Goal: Task Accomplishment & Management: Manage account settings

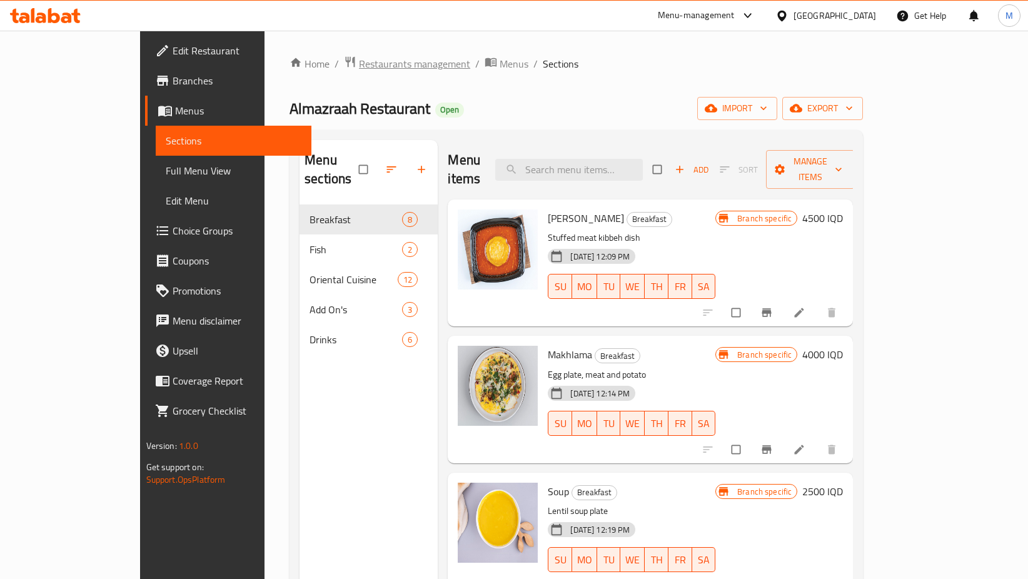
click at [359, 59] on span "Restaurants management" at bounding box center [414, 63] width 111 height 15
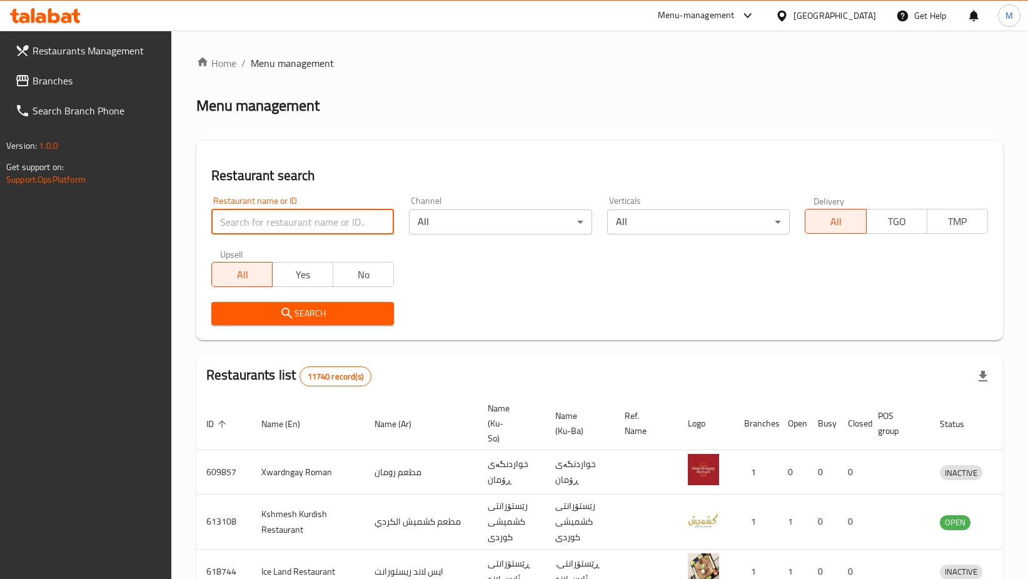
click at [319, 223] on input "search" at bounding box center [302, 221] width 183 height 25
type input "[DEMOGRAPHIC_DATA]"
click button "Search" at bounding box center [302, 313] width 183 height 23
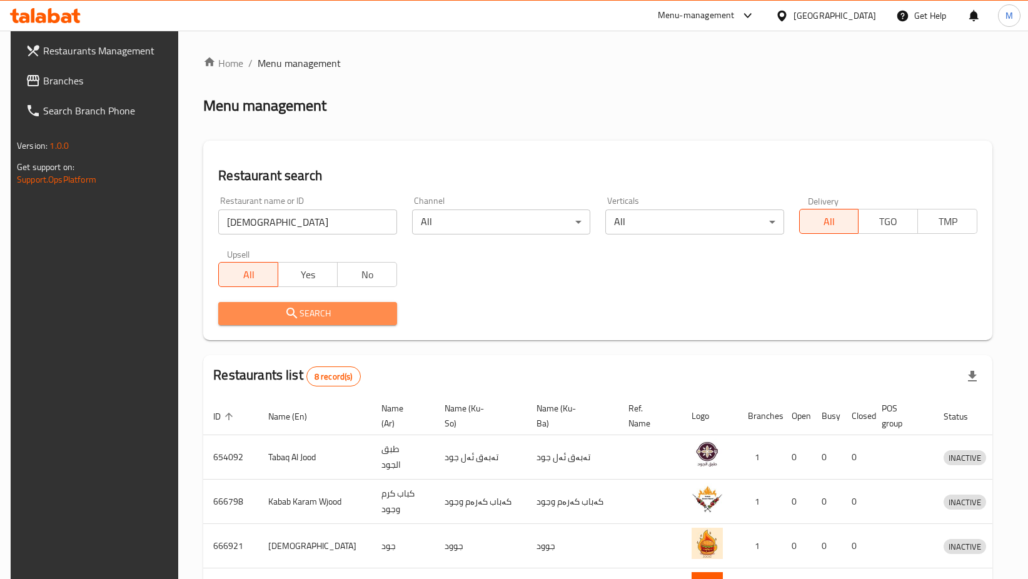
click at [299, 309] on span "Search" at bounding box center [307, 314] width 158 height 16
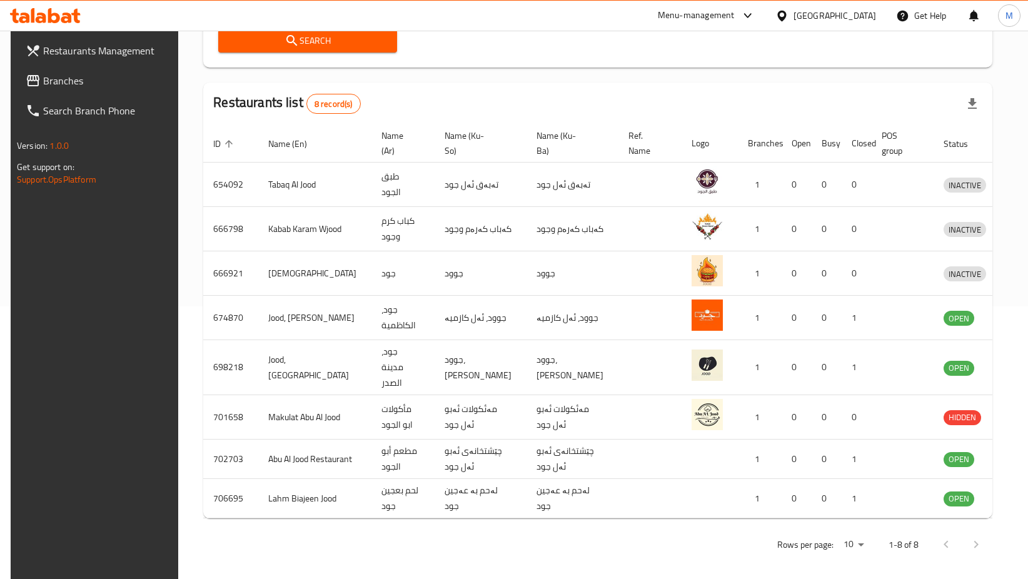
scroll to position [279, 0]
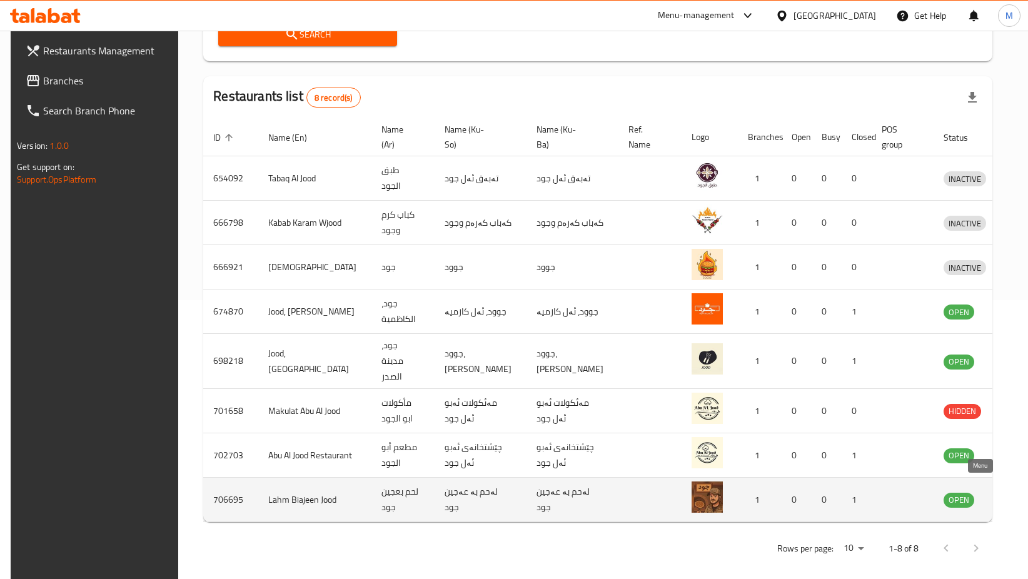
click at [1011, 495] on icon "enhanced table" at bounding box center [1018, 500] width 14 height 11
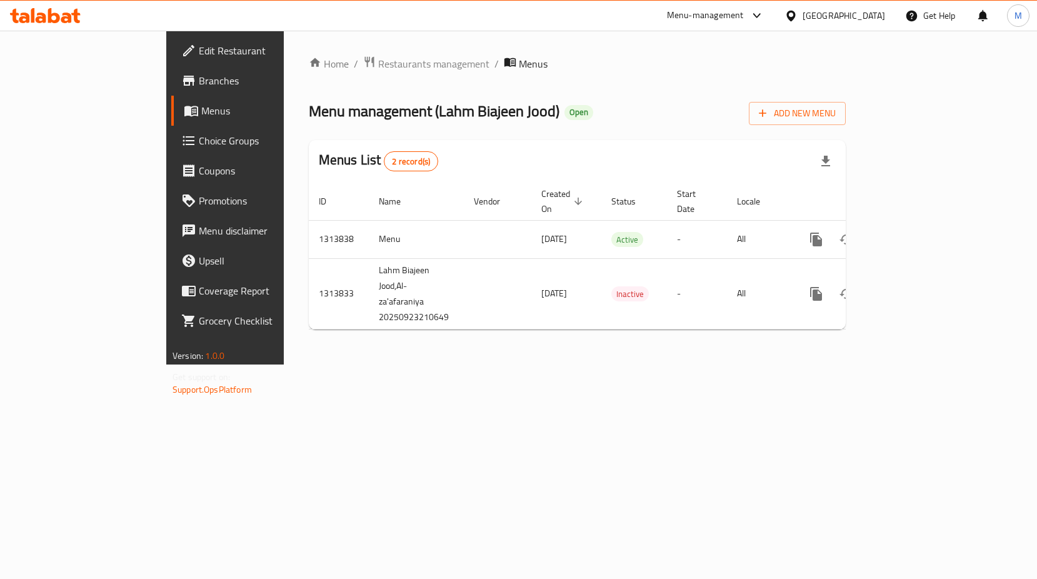
click at [199, 73] on span "Branches" at bounding box center [264, 80] width 131 height 15
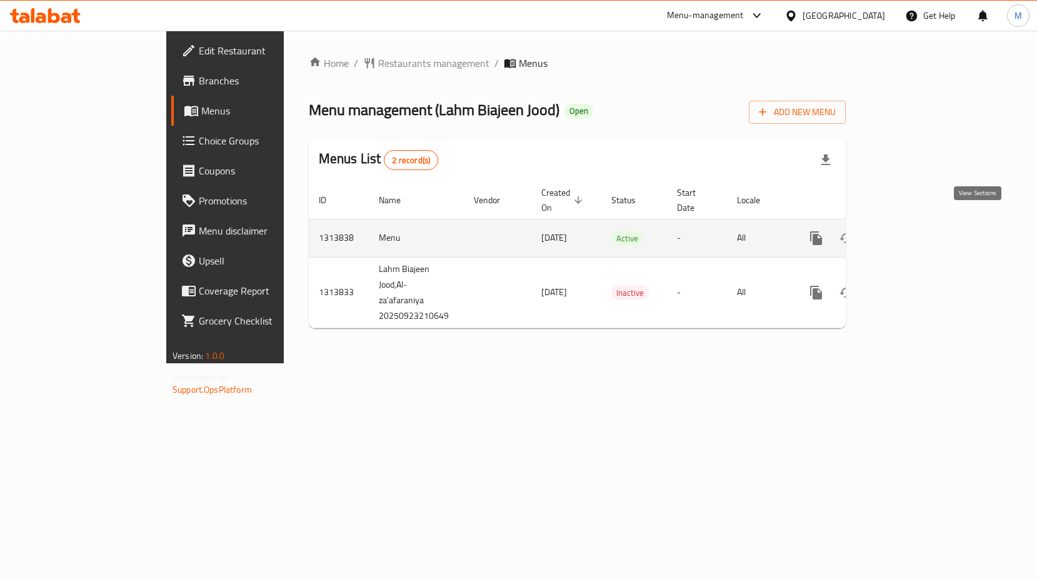
click at [914, 231] on icon "enhanced table" at bounding box center [906, 238] width 15 height 15
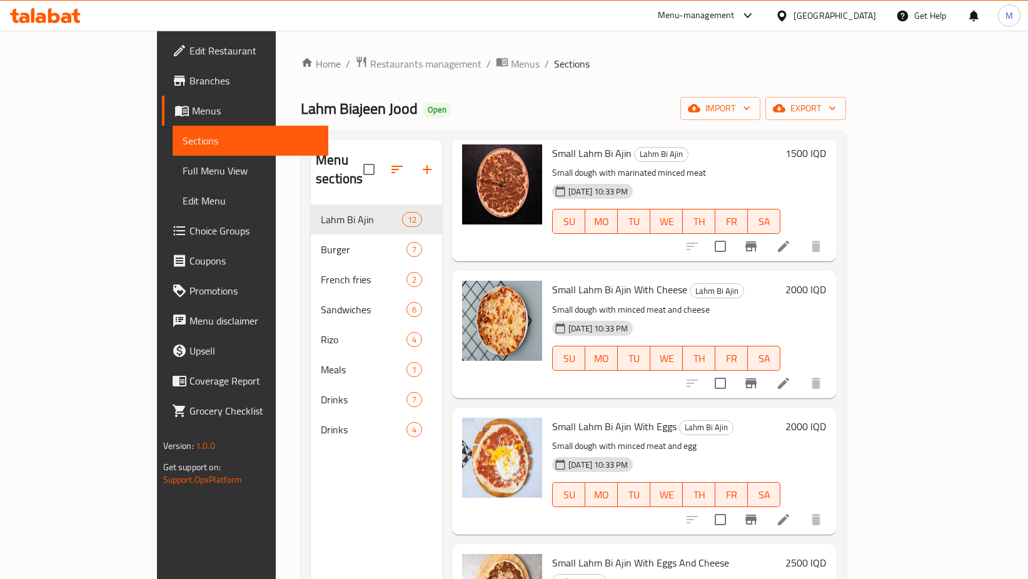
scroll to position [125, 0]
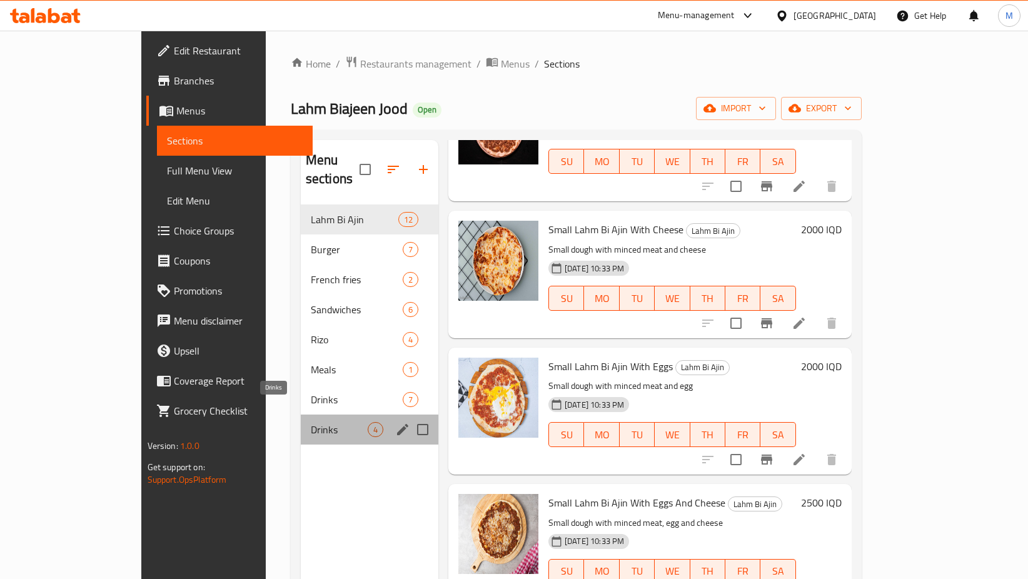
click at [311, 422] on span "Drinks" at bounding box center [339, 429] width 57 height 15
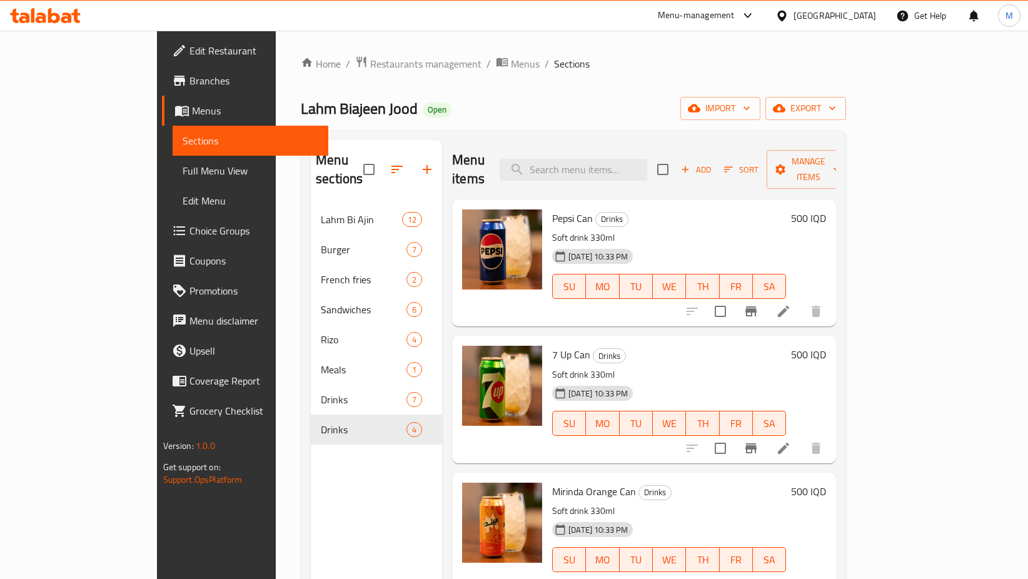
click at [826, 209] on h6 "500 IQD" at bounding box center [808, 218] width 35 height 18
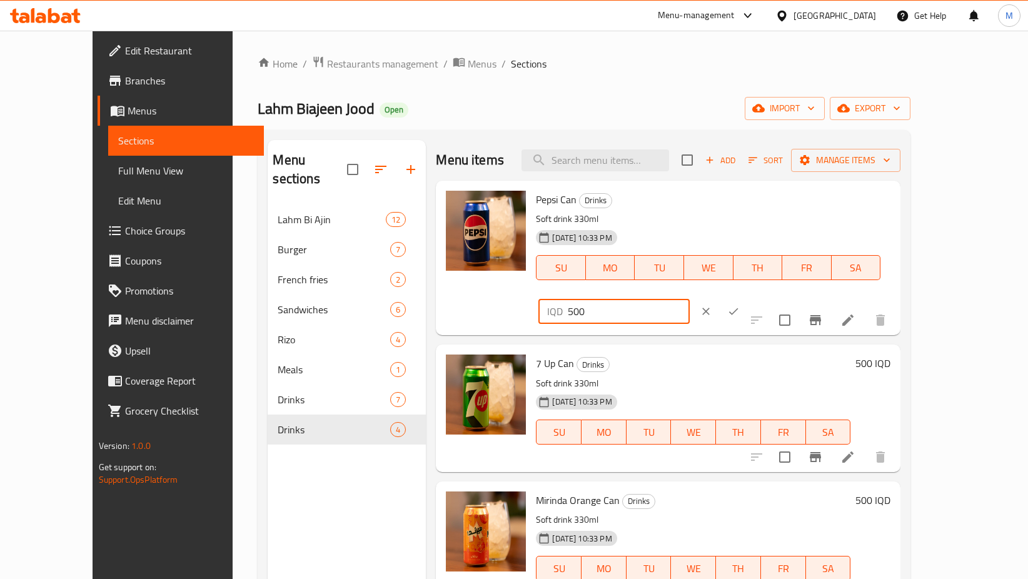
drag, startPoint x: 821, startPoint y: 201, endPoint x: 803, endPoint y: 202, distance: 18.1
click at [689, 299] on div "IQD 500 ​" at bounding box center [613, 311] width 151 height 25
type input "750"
click at [739, 305] on icon "ok" at bounding box center [733, 311] width 13 height 13
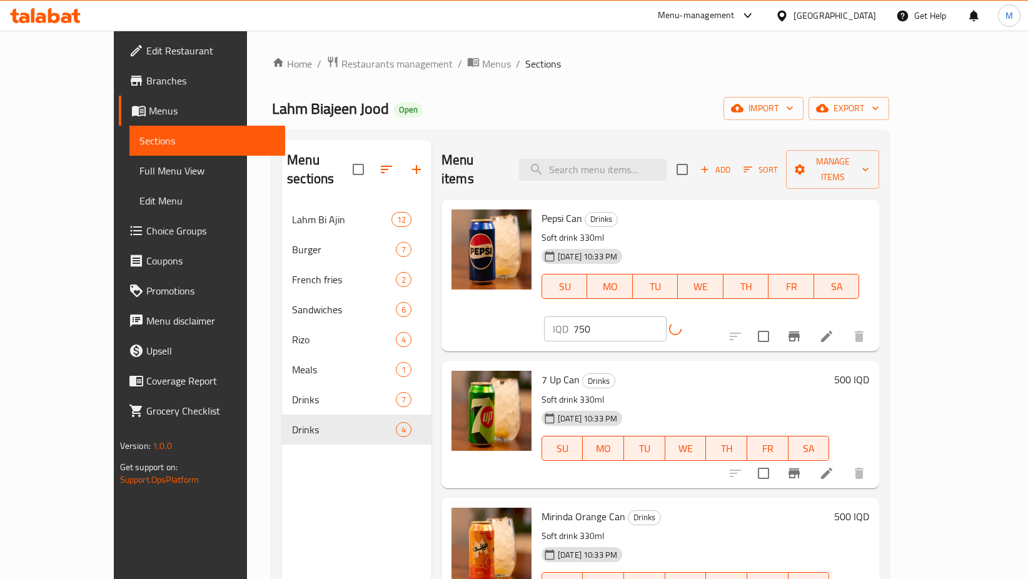
click at [869, 371] on h6 "500 IQD" at bounding box center [851, 380] width 35 height 18
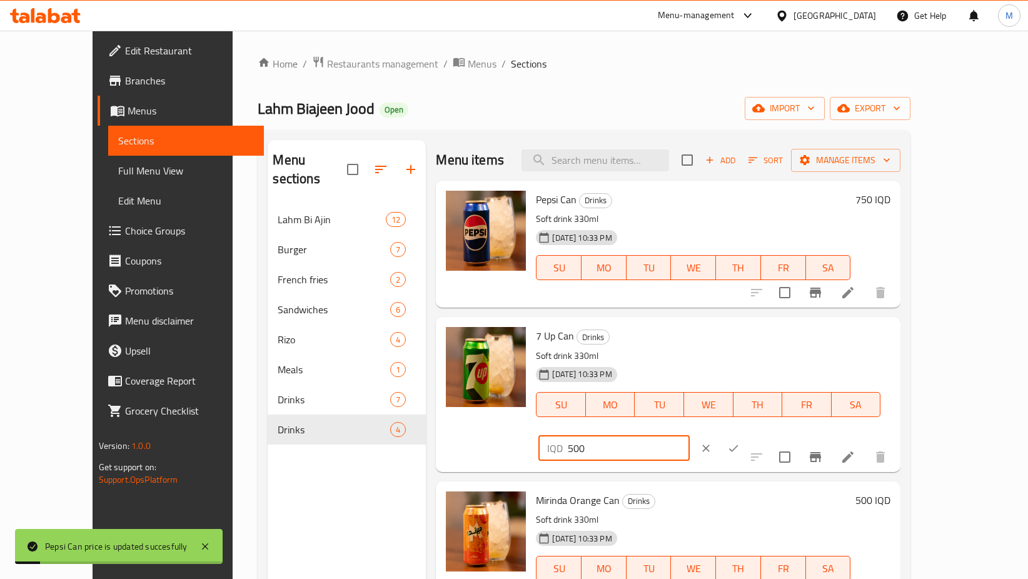
drag, startPoint x: 826, startPoint y: 342, endPoint x: 802, endPoint y: 341, distance: 23.8
click at [689, 436] on div "IQD 500 ​" at bounding box center [613, 448] width 151 height 25
drag, startPoint x: 821, startPoint y: 338, endPoint x: 796, endPoint y: 341, distance: 25.1
click at [689, 436] on div "IQD 570 ​" at bounding box center [613, 448] width 151 height 25
type input "750"
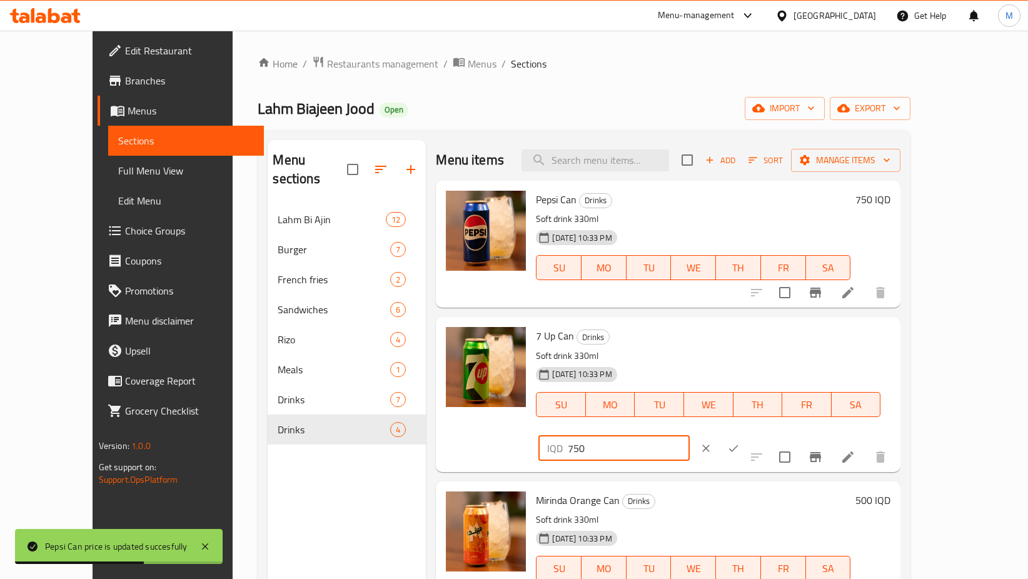
click at [747, 434] on button "ok" at bounding box center [733, 448] width 28 height 28
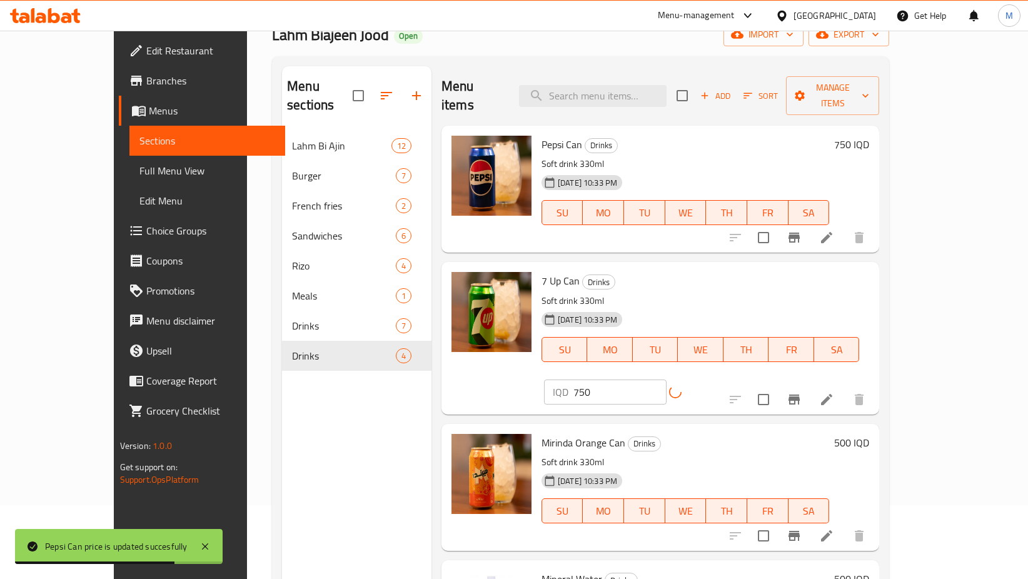
scroll to position [125, 0]
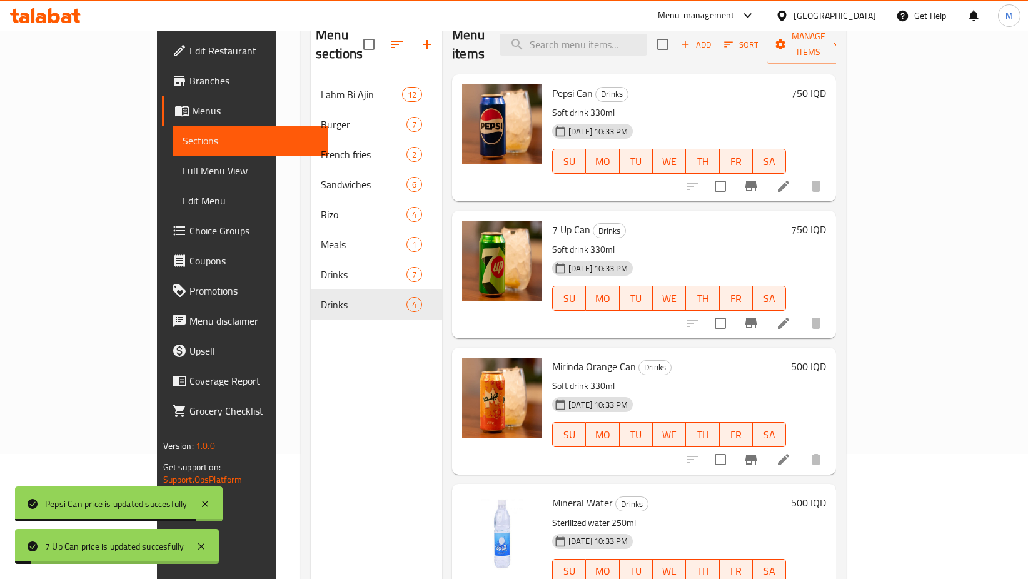
click at [826, 358] on h6 "500 IQD" at bounding box center [808, 367] width 35 height 18
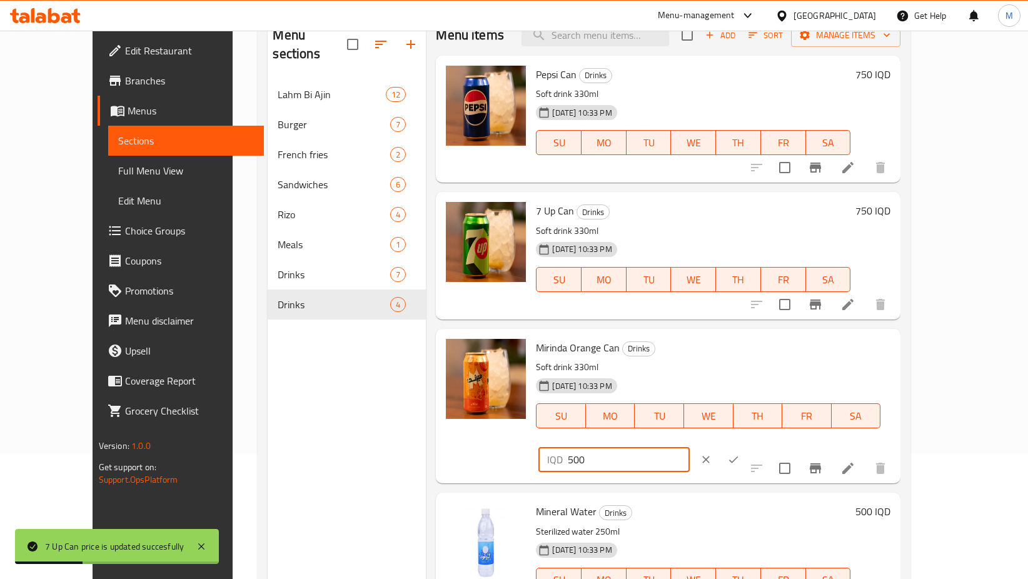
drag, startPoint x: 822, startPoint y: 352, endPoint x: 796, endPoint y: 351, distance: 25.6
click at [689, 447] on div "IQD 500 ​" at bounding box center [613, 459] width 151 height 25
type input "750"
drag, startPoint x: 958, startPoint y: 348, endPoint x: 944, endPoint y: 356, distance: 16.0
click at [739, 453] on icon "ok" at bounding box center [733, 459] width 13 height 13
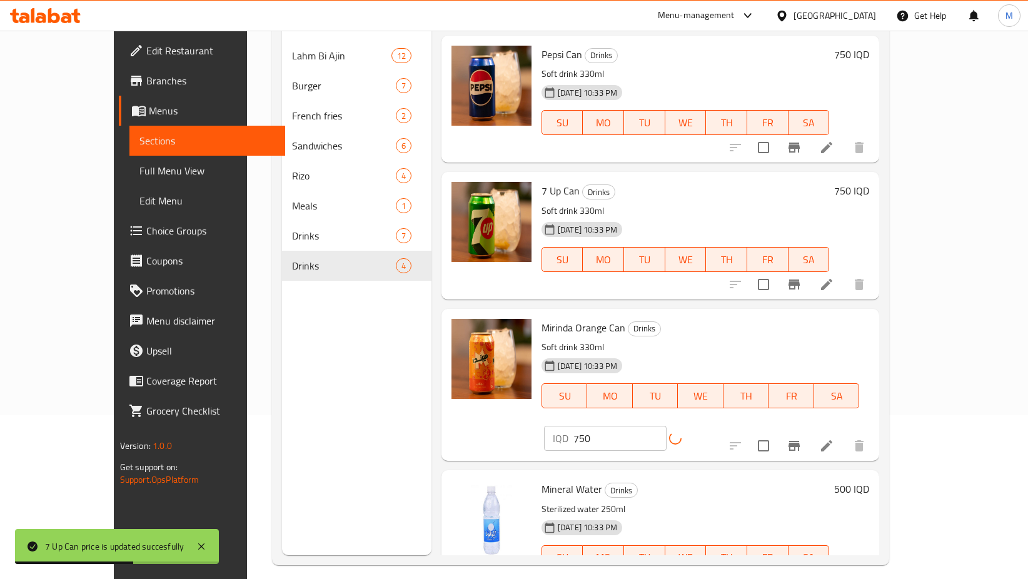
scroll to position [175, 0]
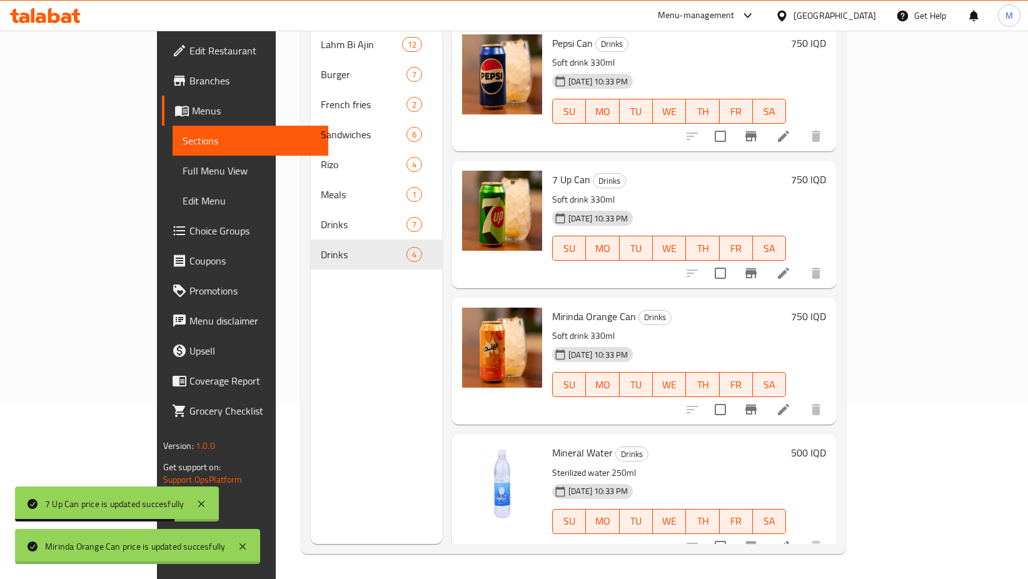
click at [826, 444] on h6 "500 IQD" at bounding box center [808, 453] width 35 height 18
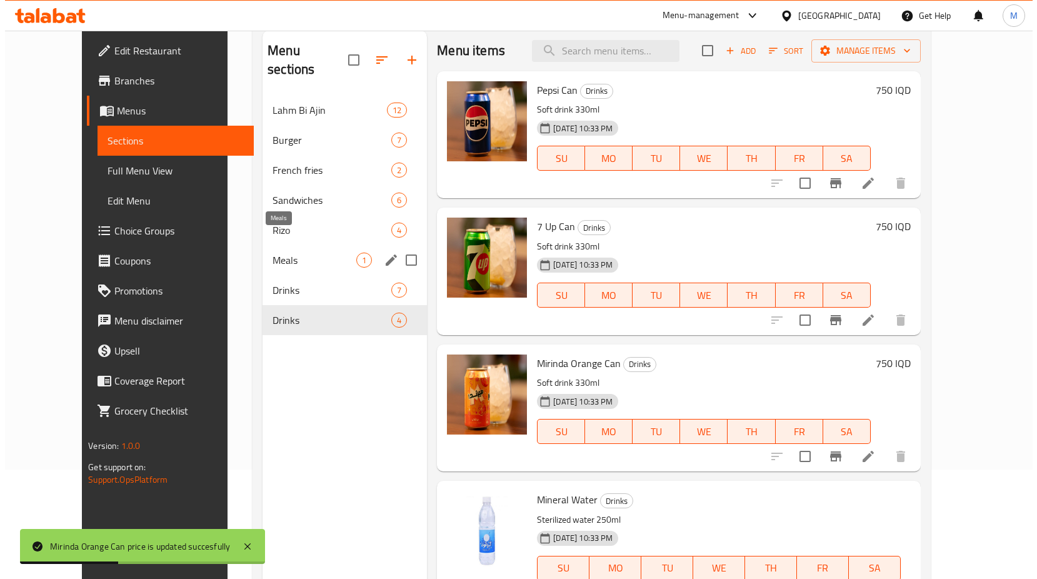
scroll to position [0, 0]
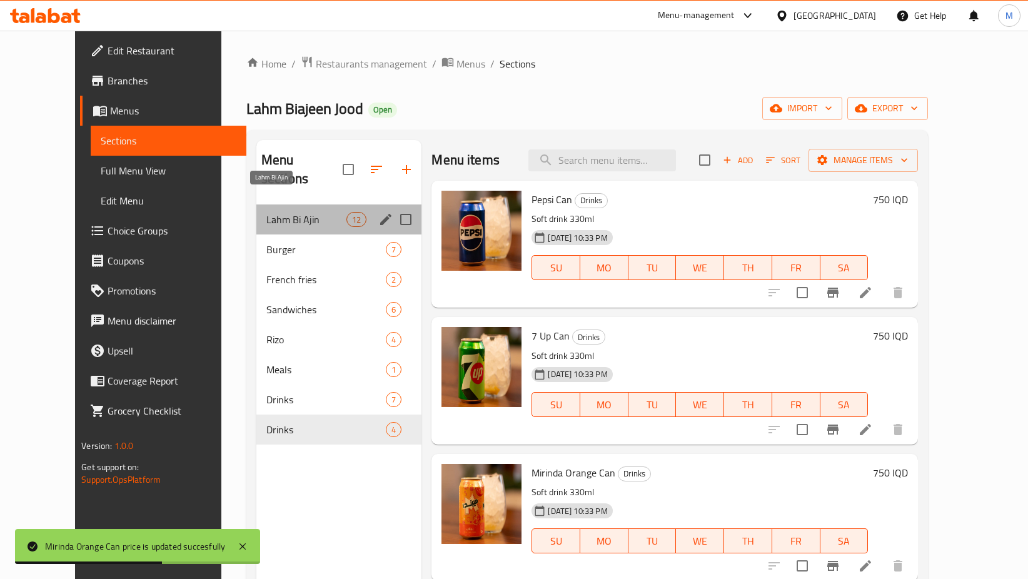
click at [277, 212] on span "Lahm Bi Ajin" at bounding box center [306, 219] width 80 height 15
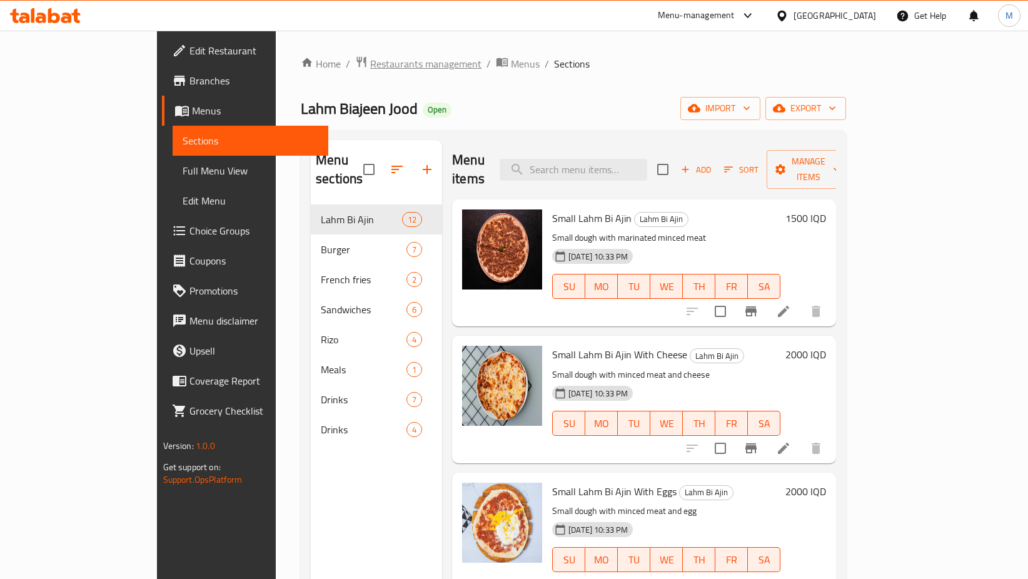
click at [370, 61] on span "Restaurants management" at bounding box center [425, 63] width 111 height 15
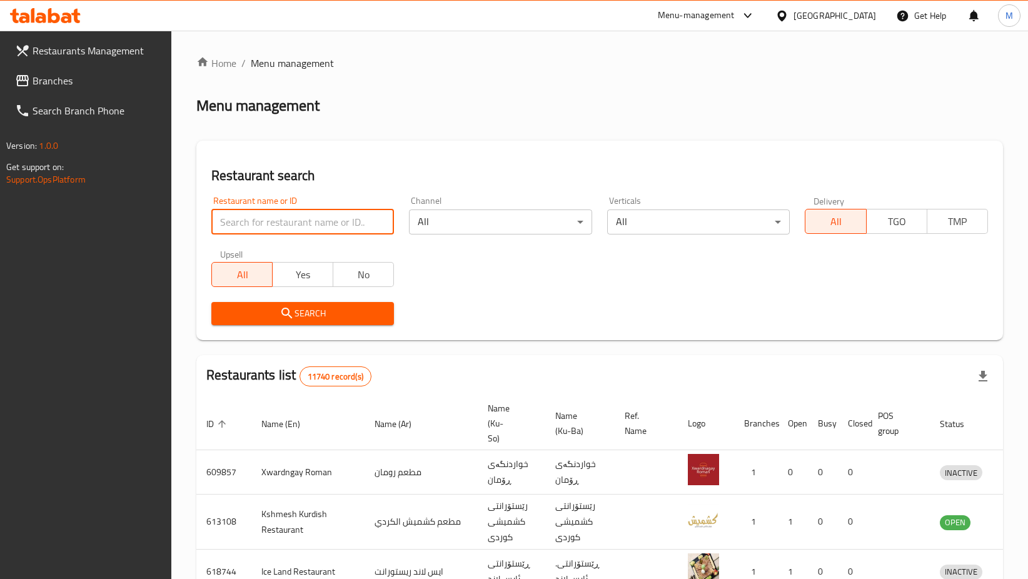
click at [291, 219] on input "search" at bounding box center [302, 221] width 183 height 25
click at [292, 225] on input "search" at bounding box center [302, 221] width 183 height 25
type input "alkalha"
click button "Search" at bounding box center [302, 313] width 183 height 23
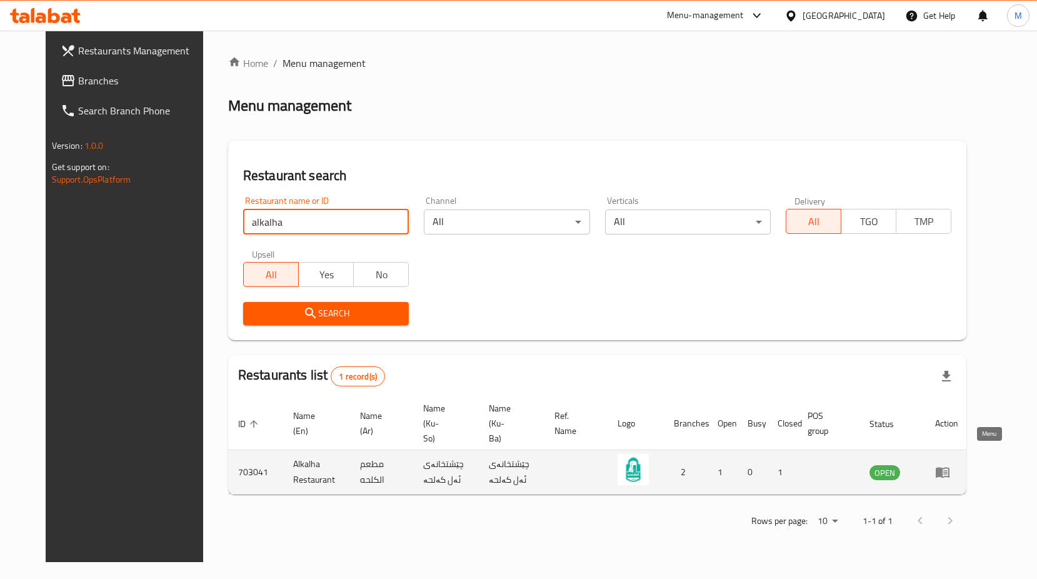
click at [948, 470] on icon "enhanced table" at bounding box center [945, 472] width 4 height 5
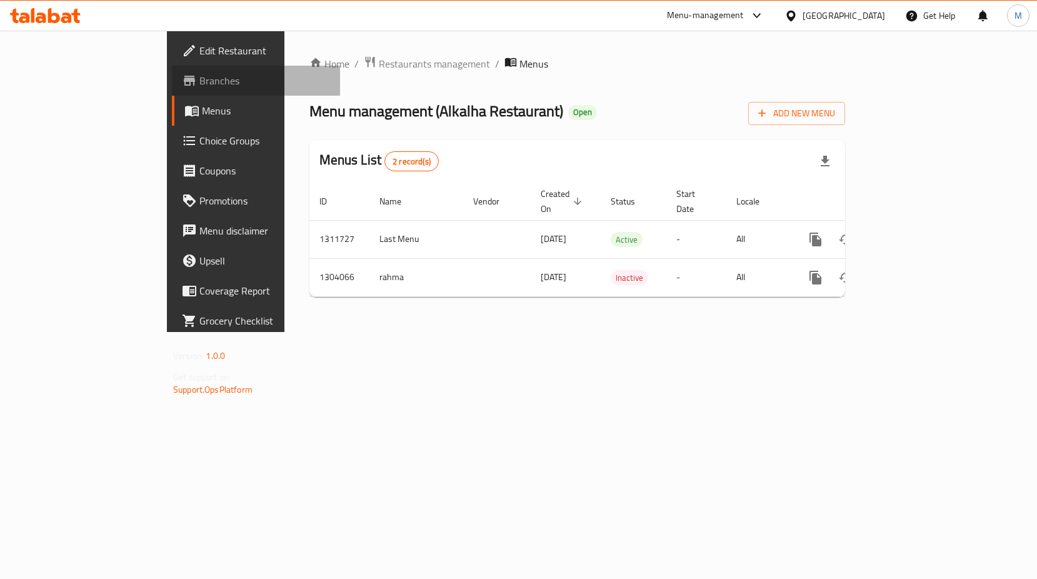
click at [199, 75] on span "Branches" at bounding box center [264, 80] width 131 height 15
